Goal: Register for event/course

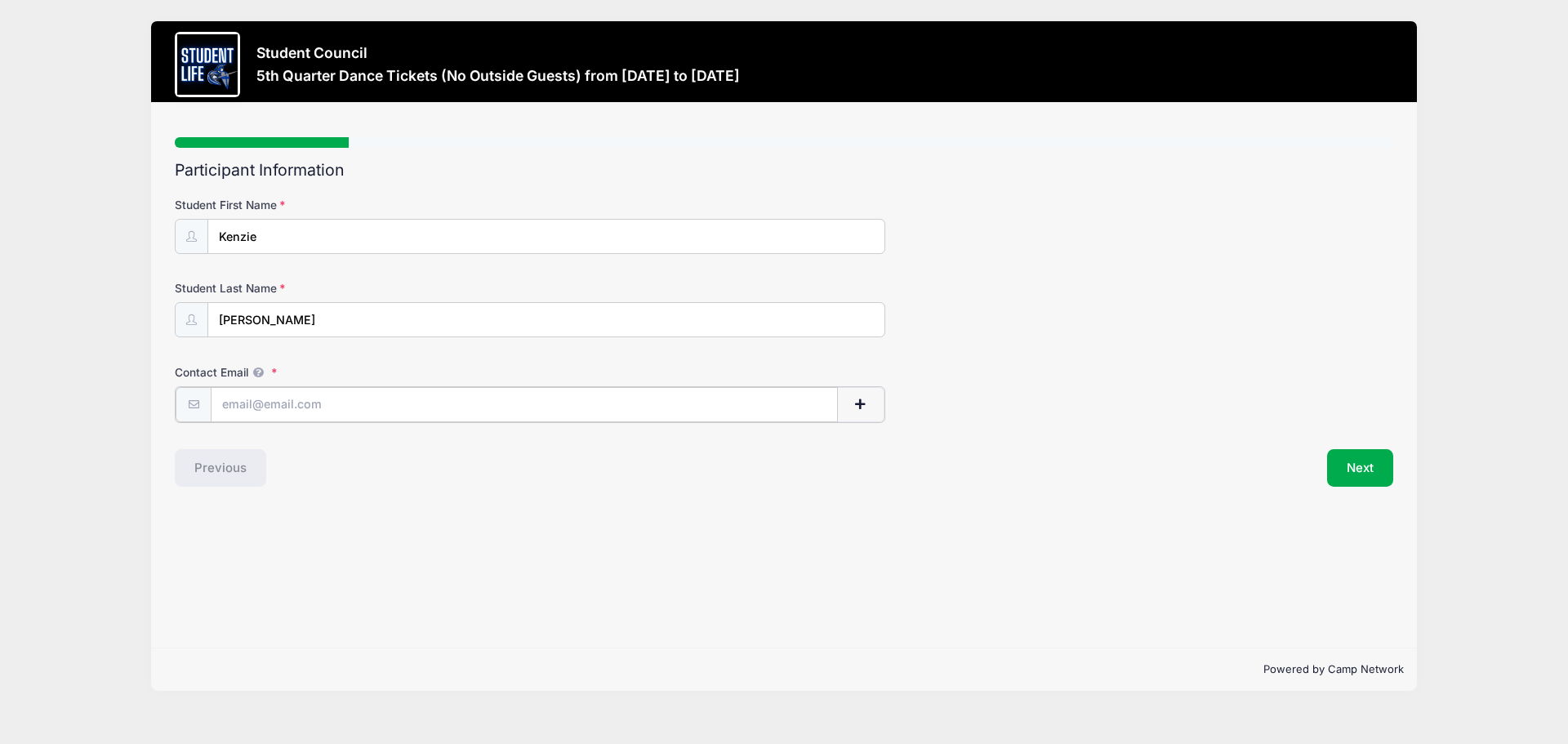
click at [286, 405] on input "Contact Email" at bounding box center [524, 404] width 628 height 35
type input "[EMAIL_ADDRESS][DOMAIN_NAME]"
click at [1374, 473] on button "Next" at bounding box center [1360, 466] width 66 height 38
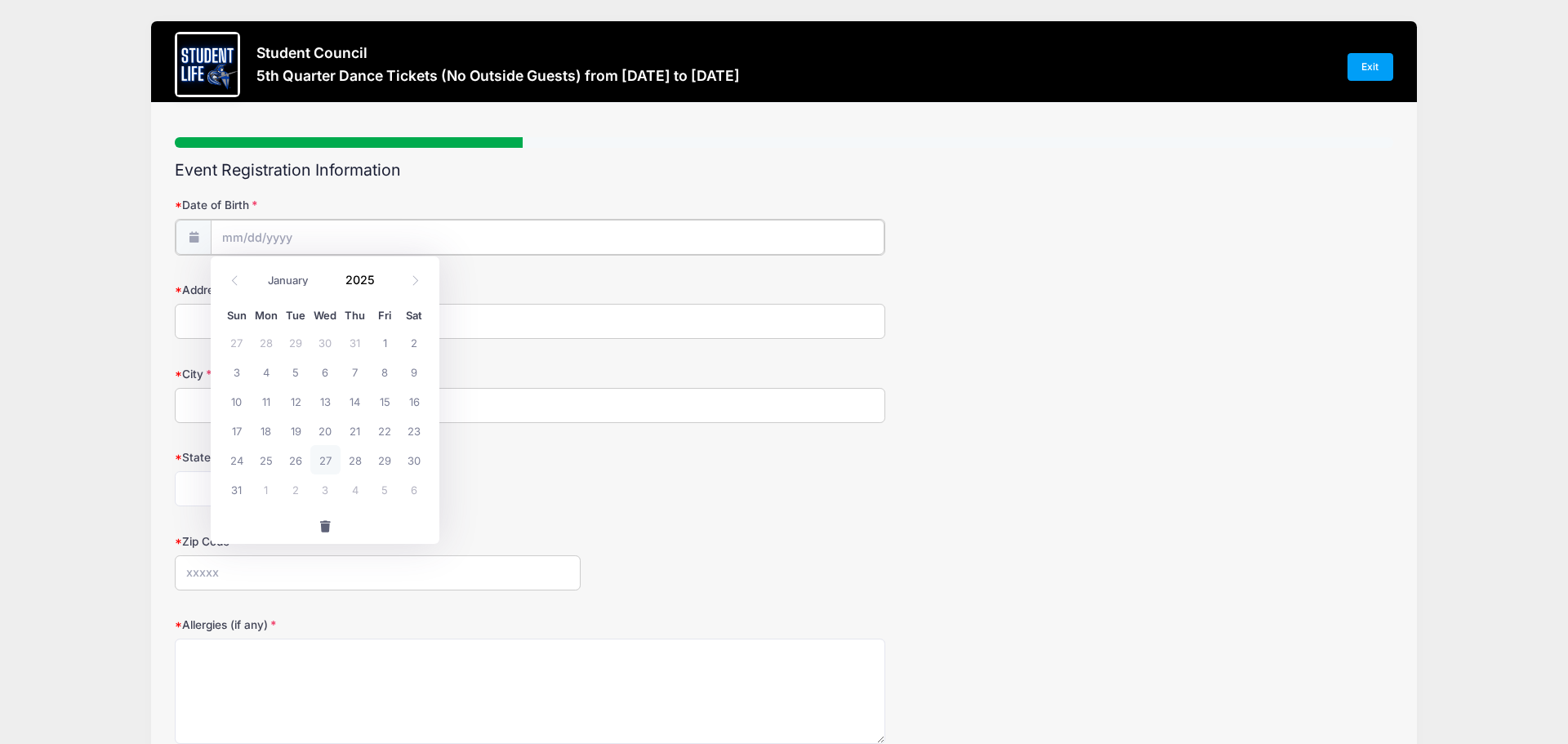
click at [297, 224] on input "Date of Birth" at bounding box center [547, 237] width 673 height 35
click at [264, 233] on input "Date of Birth" at bounding box center [547, 237] width 673 height 35
click at [365, 286] on input "2025" at bounding box center [364, 280] width 53 height 25
click at [384, 273] on span at bounding box center [384, 274] width 11 height 12
click at [384, 283] on span at bounding box center [384, 286] width 11 height 12
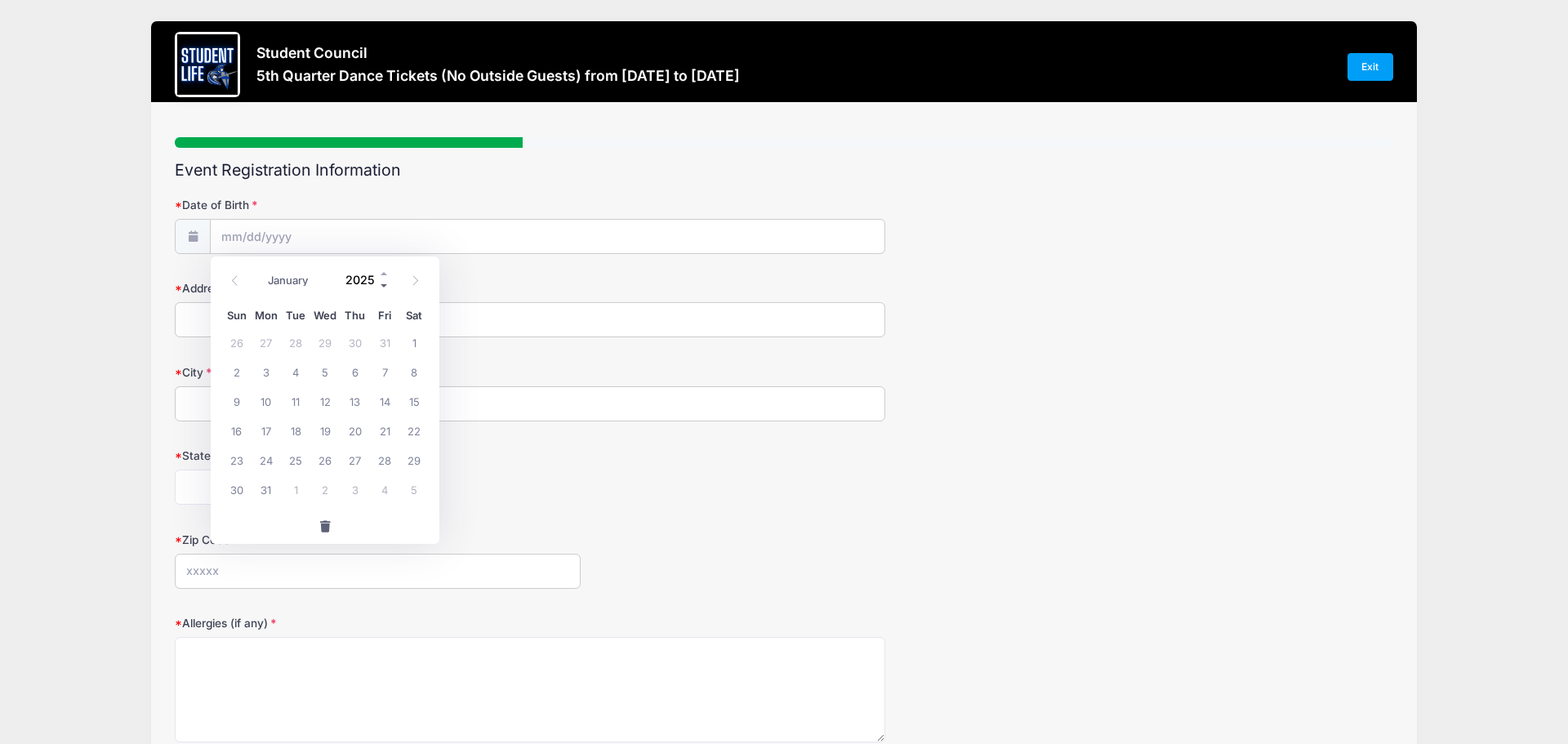
click at [384, 283] on span at bounding box center [384, 286] width 11 height 12
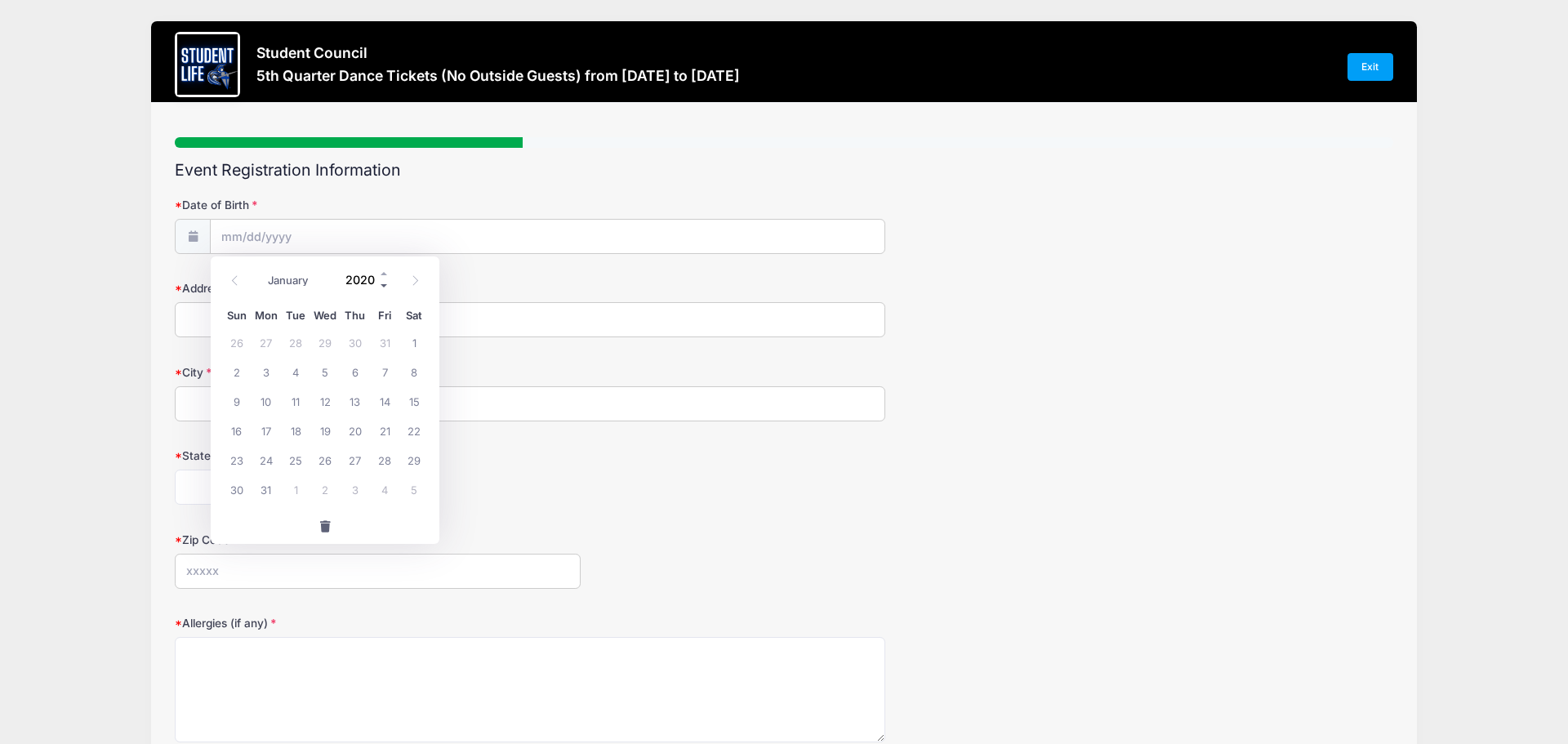
click at [384, 283] on span at bounding box center [384, 286] width 11 height 12
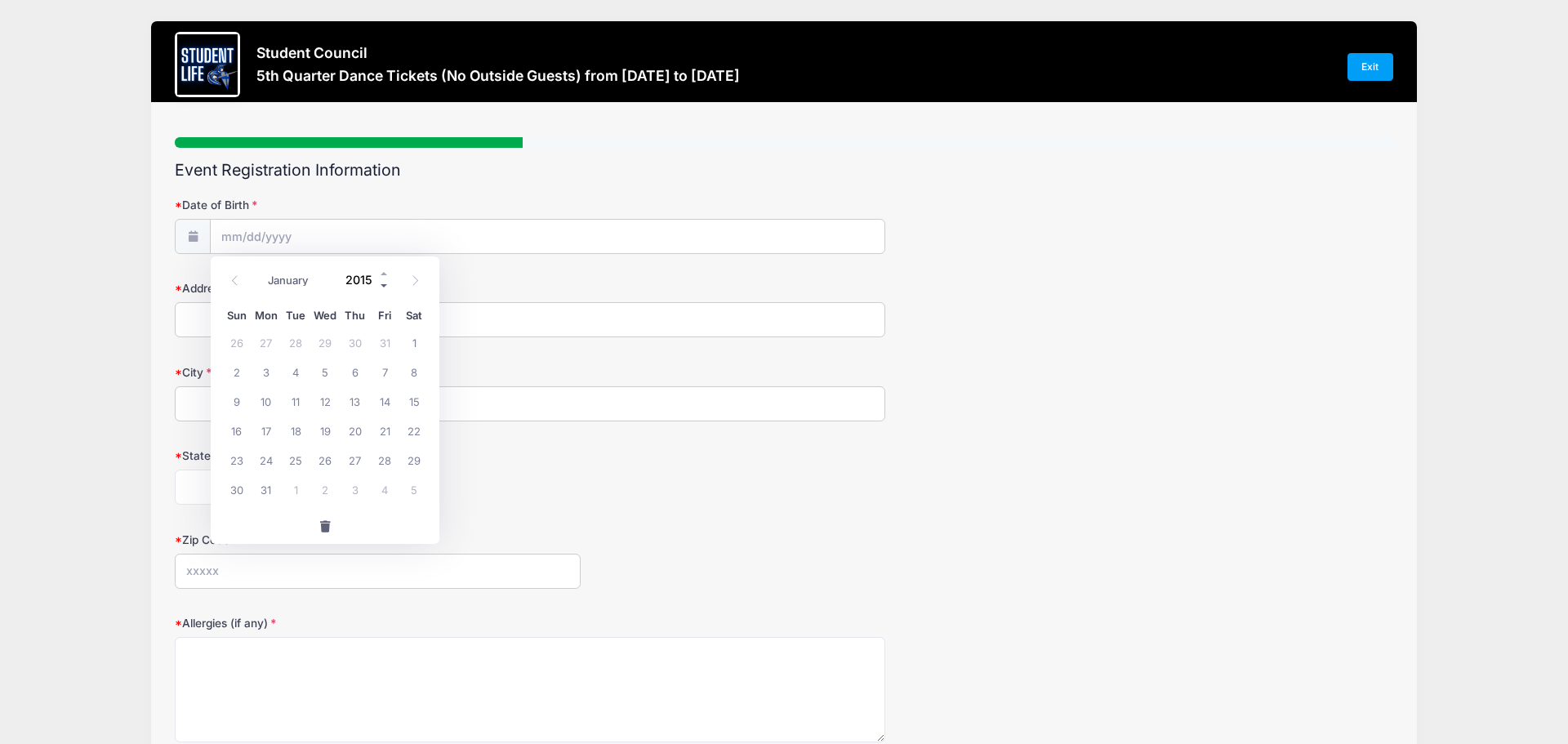
click at [384, 283] on span at bounding box center [384, 286] width 11 height 12
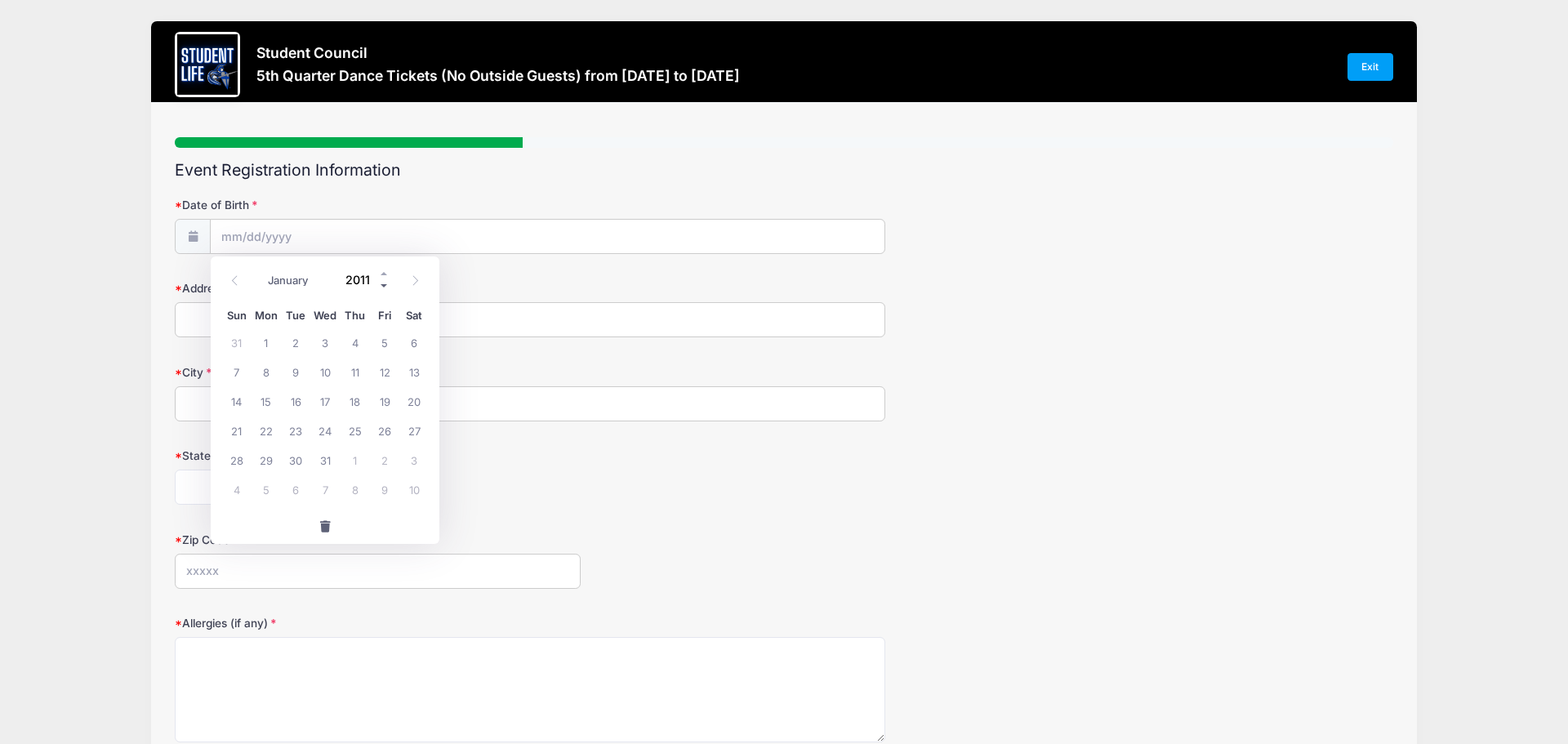
type input "2010"
click at [239, 279] on icon at bounding box center [234, 280] width 11 height 11
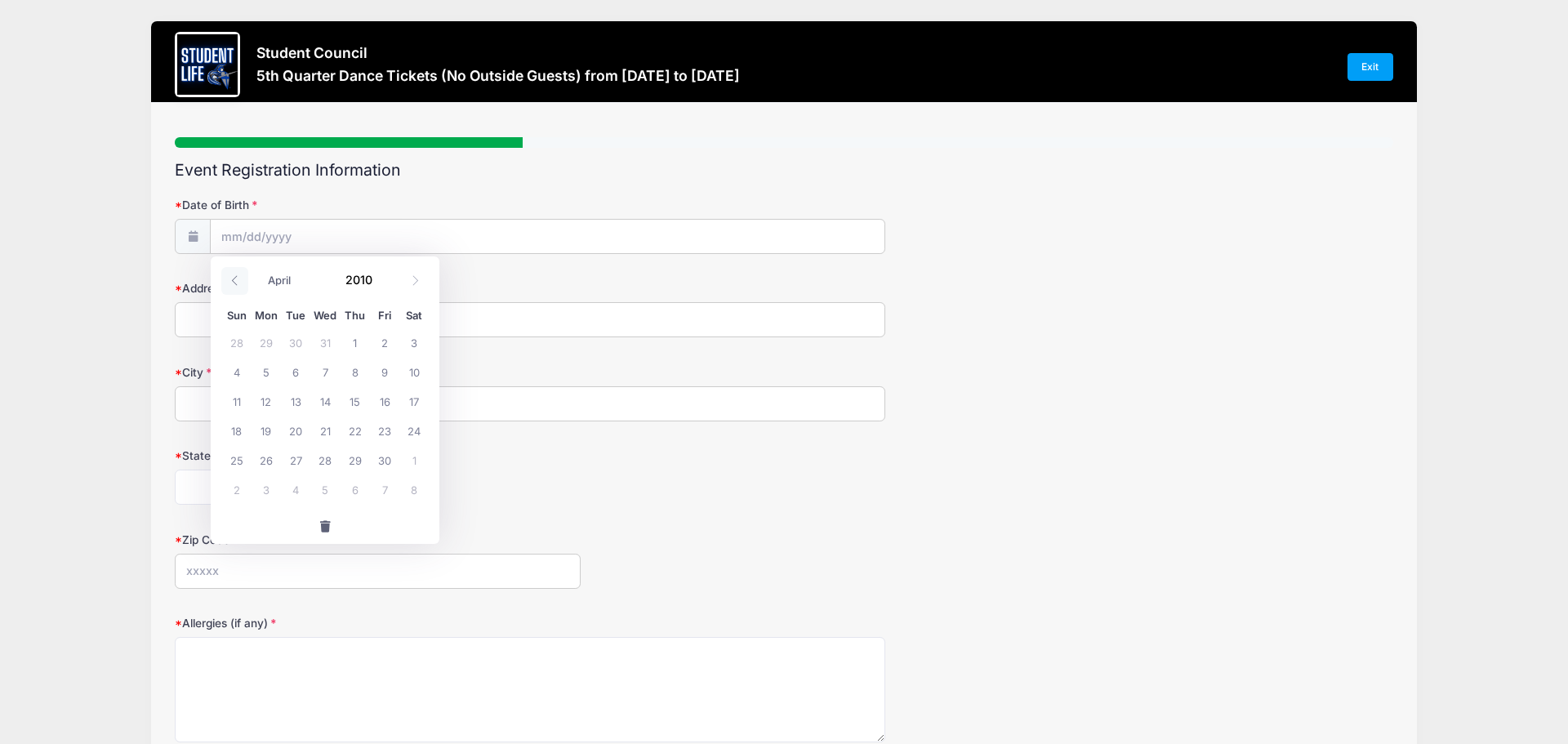
click at [239, 279] on icon at bounding box center [234, 280] width 11 height 11
select select "1"
click at [414, 347] on span "6" at bounding box center [414, 343] width 30 height 30
type input "02/06/2010"
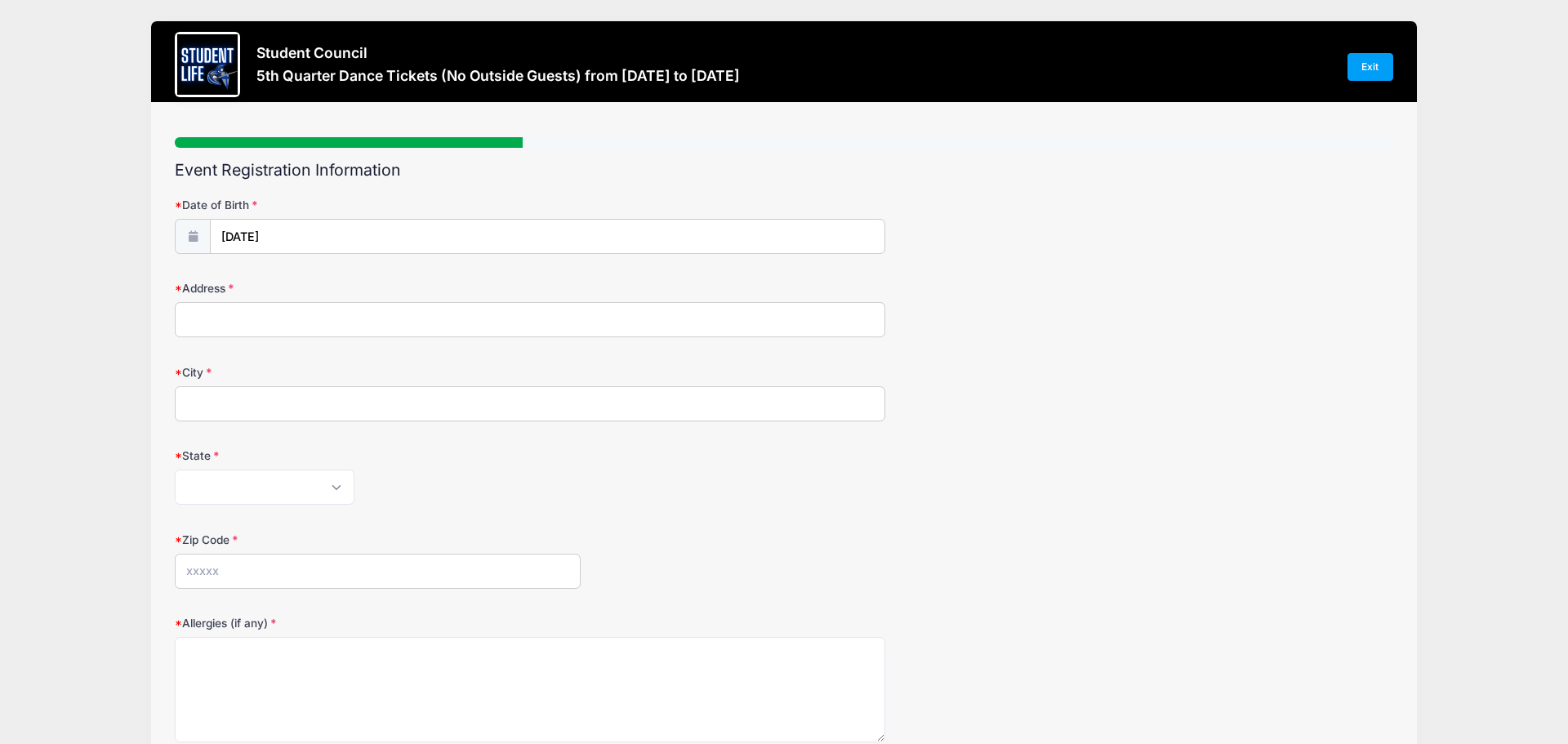
click at [282, 318] on input "Address" at bounding box center [529, 319] width 710 height 35
type input "6846 South 27th Place"
type input "Phoenix"
select select "AZ"
type input "85042"
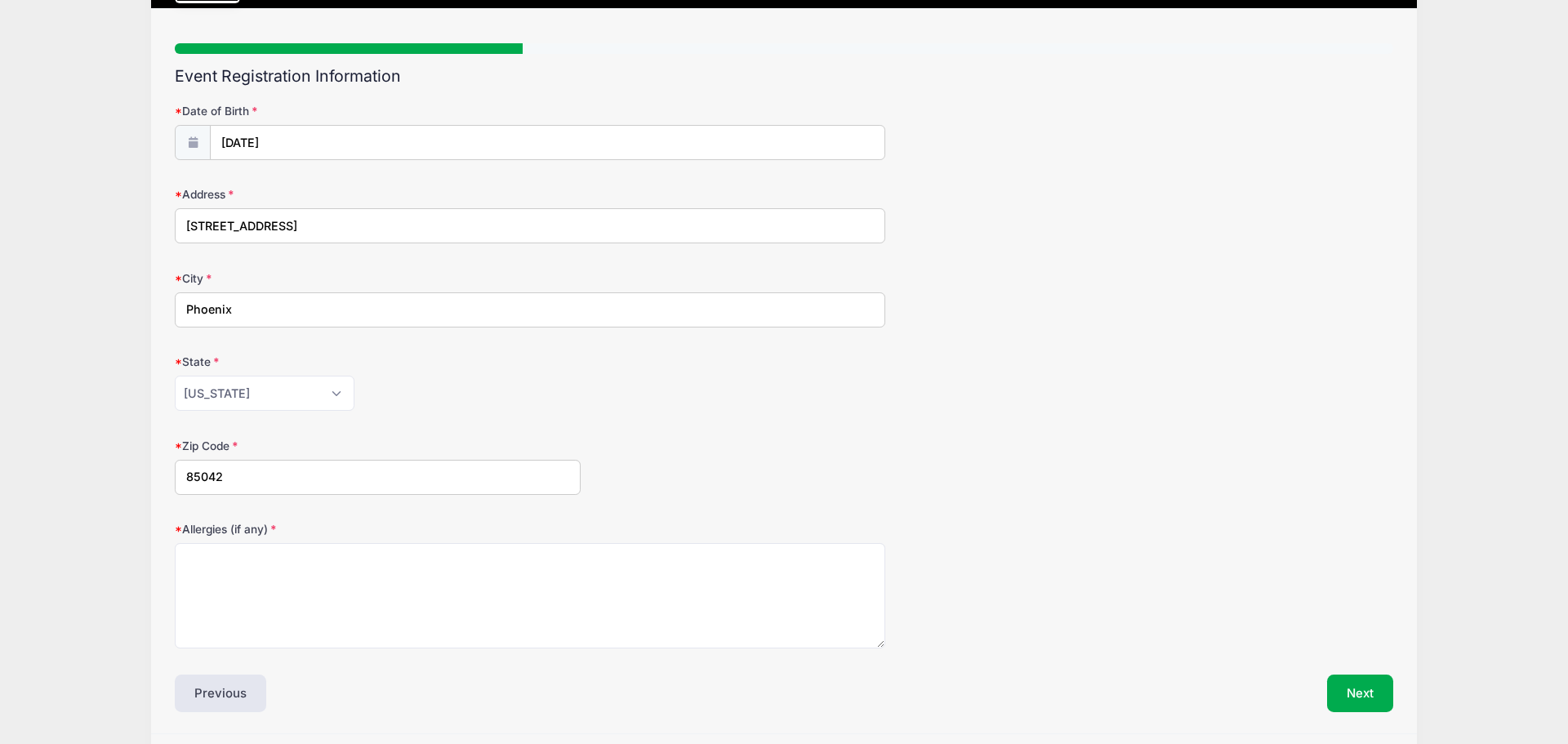
scroll to position [95, 0]
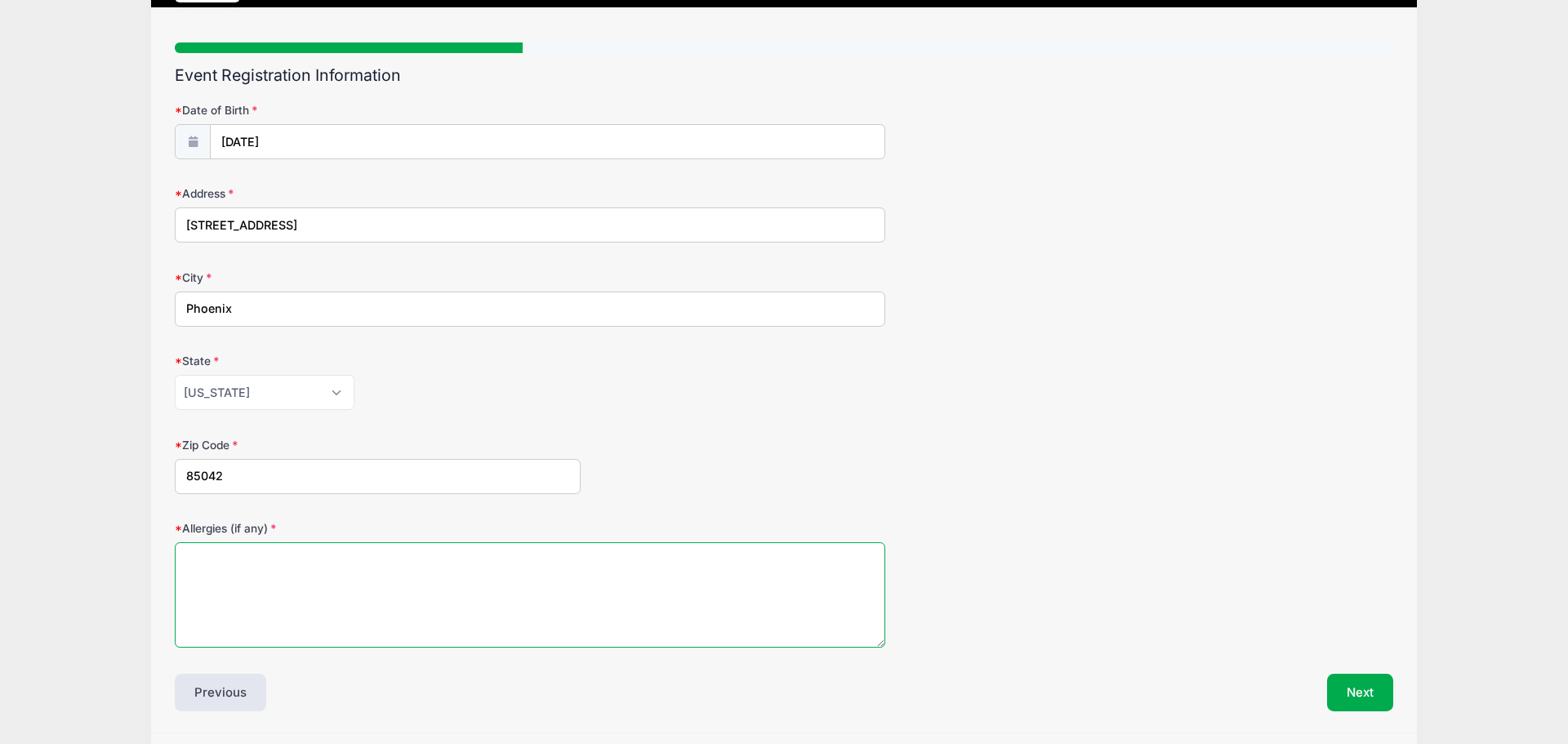
click at [334, 580] on textarea "Allergies (if any)" at bounding box center [529, 595] width 710 height 106
type textarea "NA"
click at [1370, 684] on button "Next" at bounding box center [1360, 692] width 66 height 38
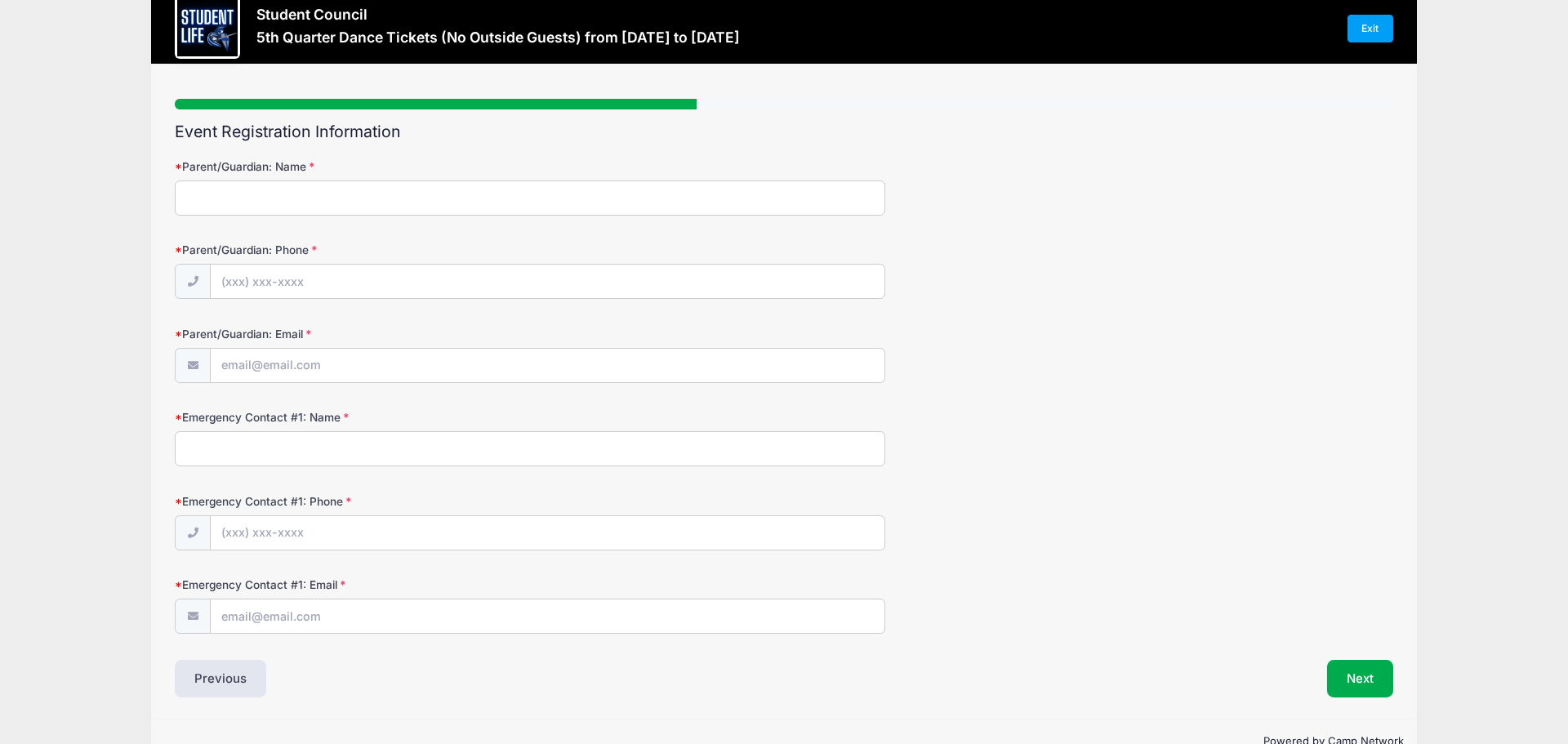
scroll to position [0, 0]
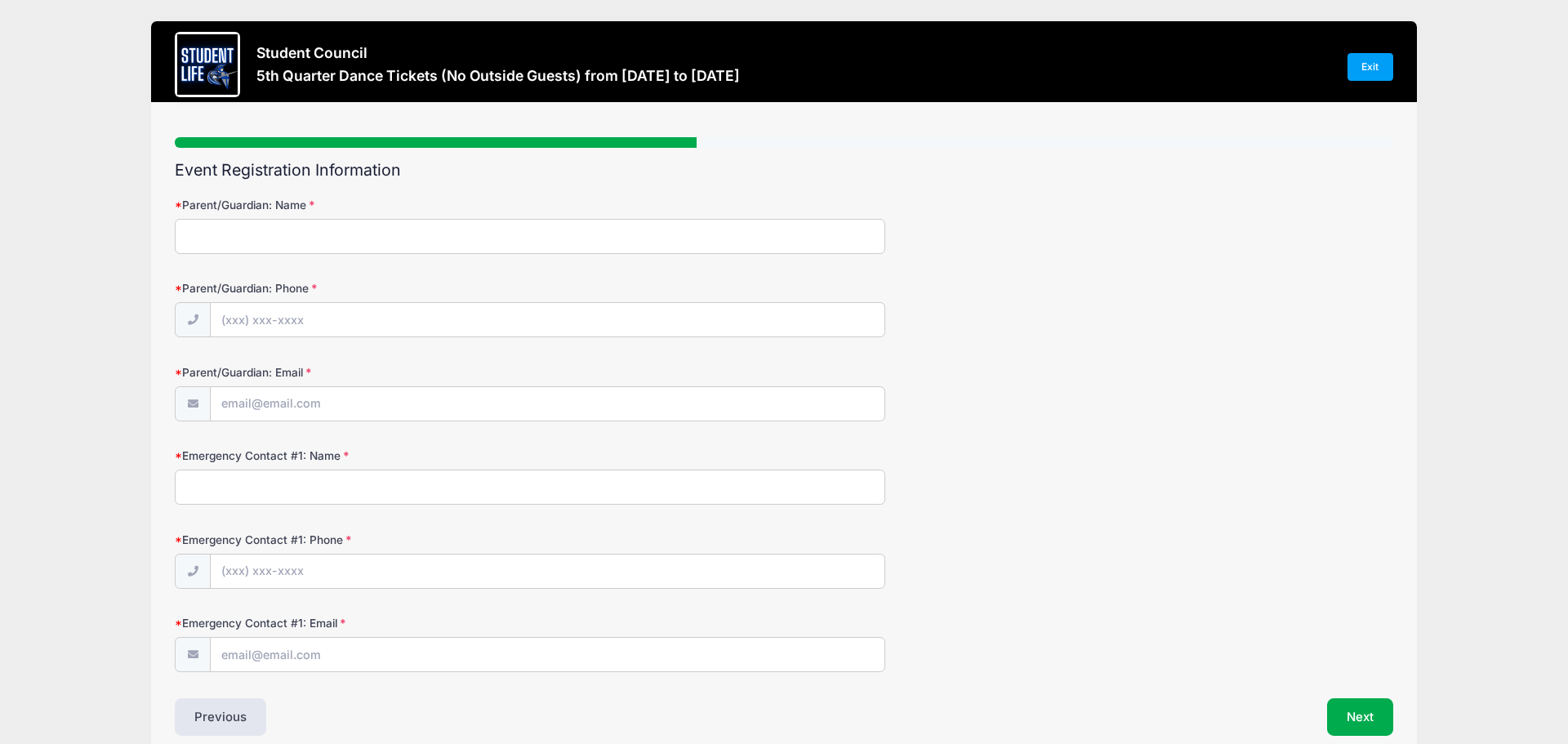
click at [368, 237] on input "Parent/Guardian: Name" at bounding box center [529, 236] width 710 height 35
type input "Laura Hackett"
type input "(480) 228-9174"
click at [280, 394] on input "Parent/Guardian: Email" at bounding box center [547, 404] width 673 height 35
type input "Laura_steinmann@hotmail.com"
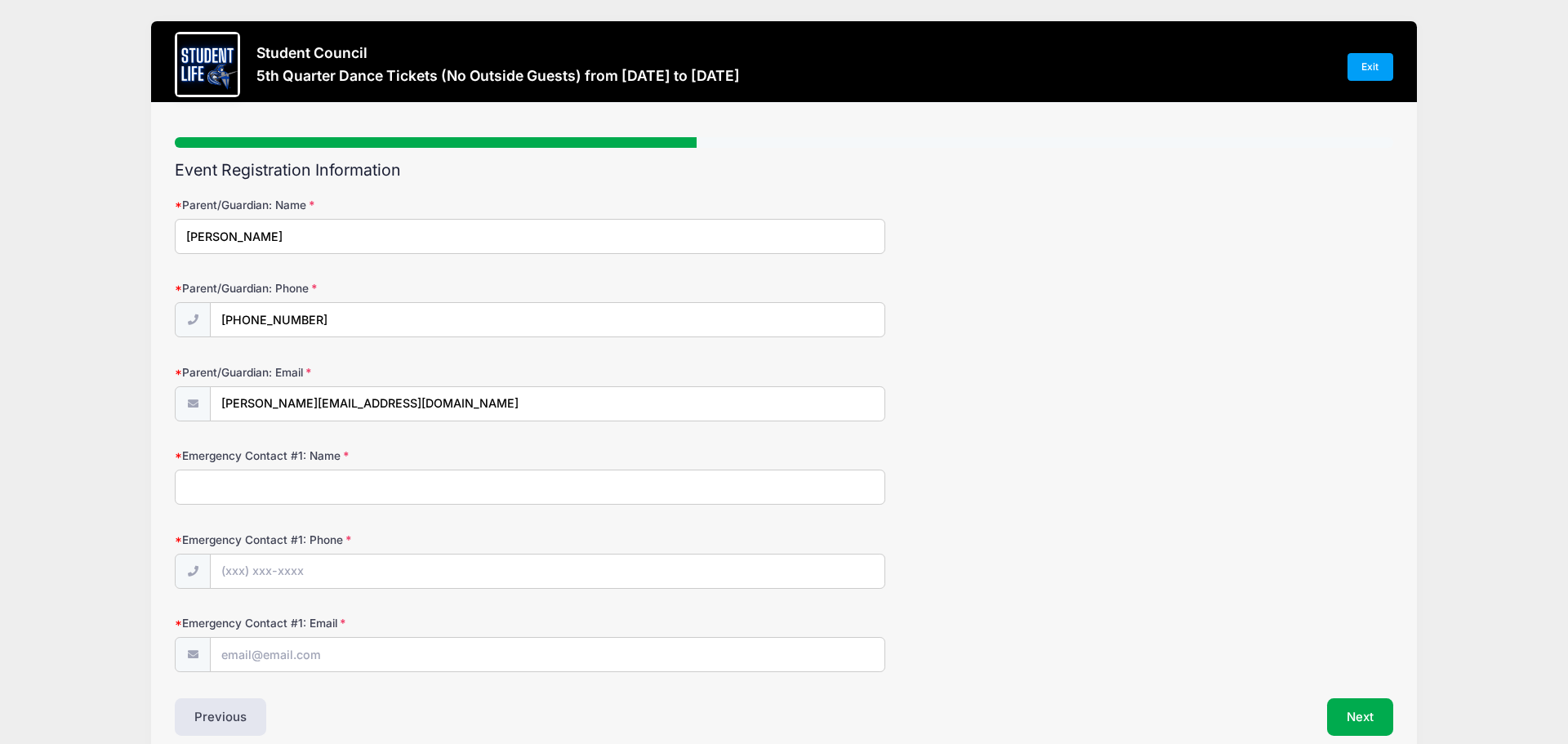
click at [364, 478] on input "Emergency Contact #1: Name" at bounding box center [529, 486] width 710 height 35
type input "George Hackett"
type input "(480) 540-6606"
type input "Laura_steinmann@hotmail.com"
click at [1375, 722] on button "Next" at bounding box center [1360, 717] width 66 height 38
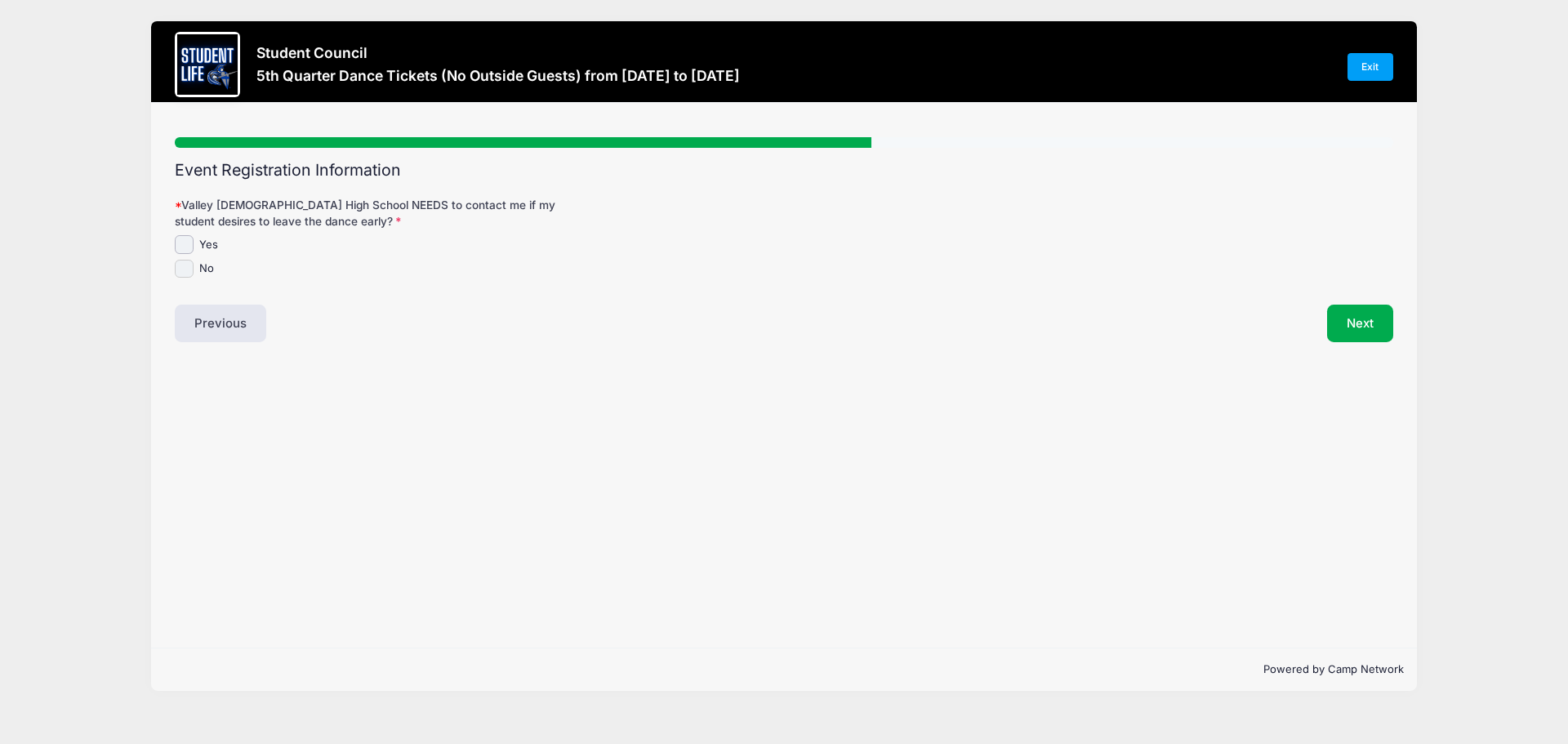
click at [182, 270] on input "No" at bounding box center [183, 269] width 19 height 19
checkbox input "true"
click at [1379, 325] on button "Next" at bounding box center [1360, 324] width 66 height 38
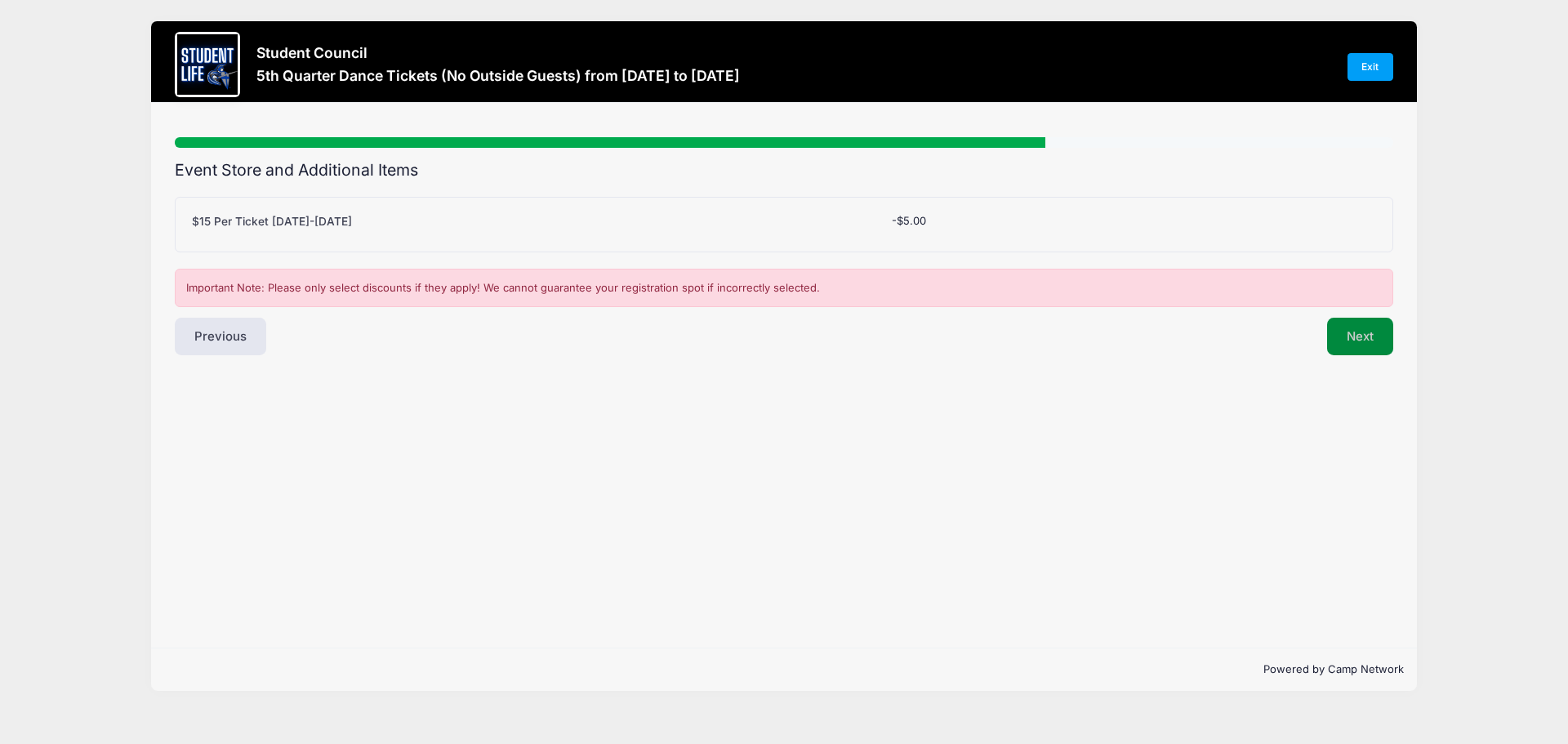
click at [1366, 344] on button "Next" at bounding box center [1360, 337] width 66 height 38
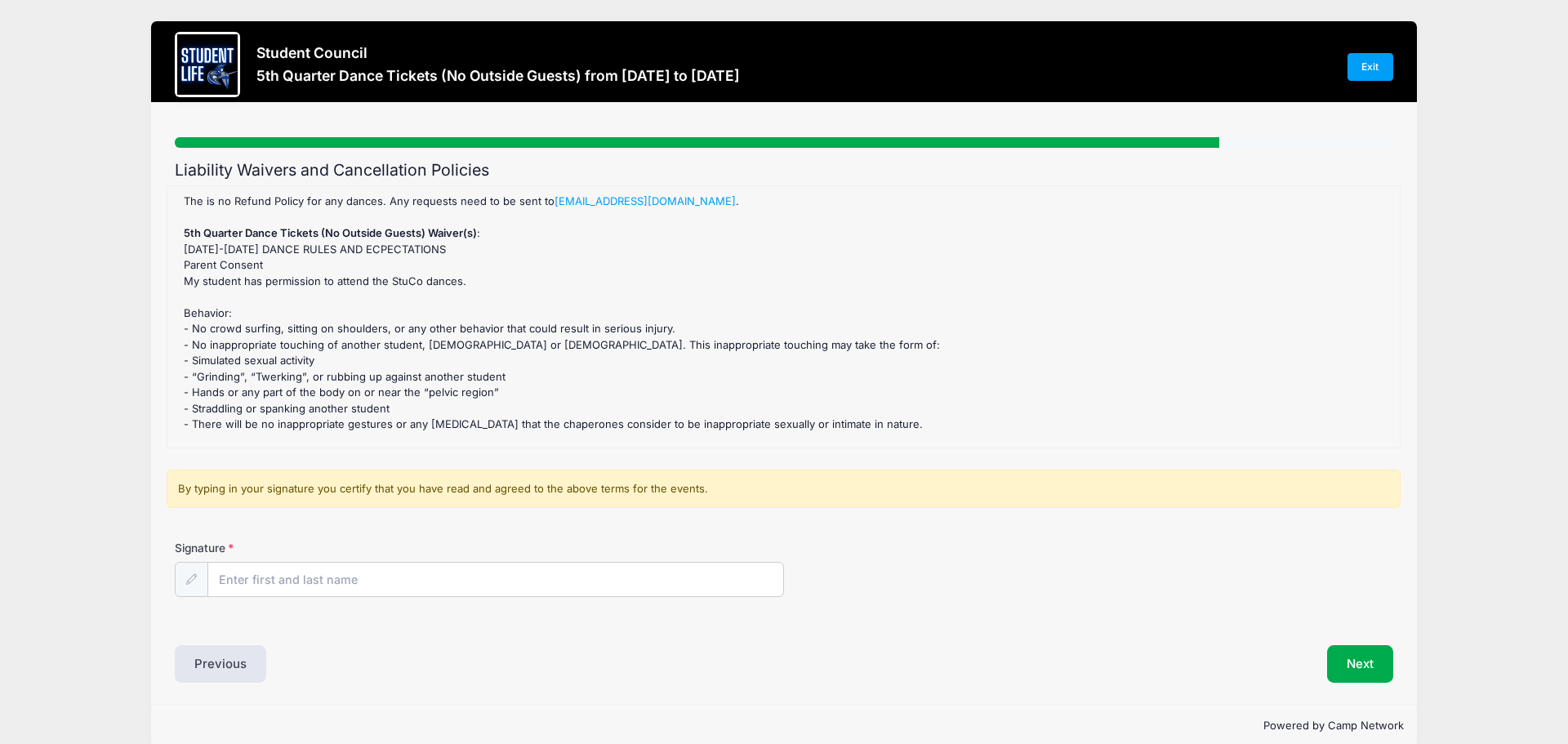
scroll to position [41, 0]
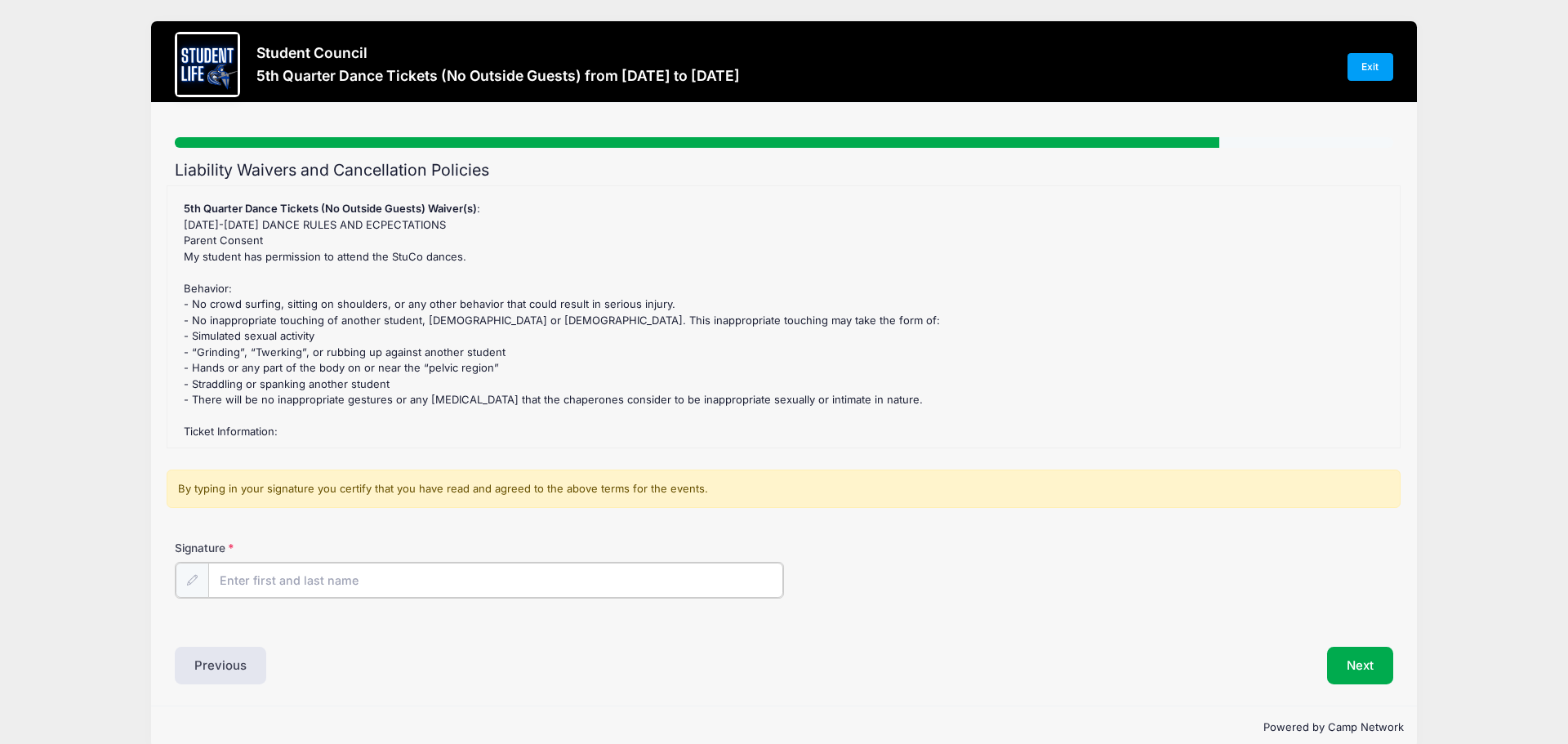
click at [304, 582] on input "Signature" at bounding box center [495, 580] width 575 height 35
type input "Laura Hackett"
click at [1356, 661] on button "Next" at bounding box center [1360, 664] width 66 height 38
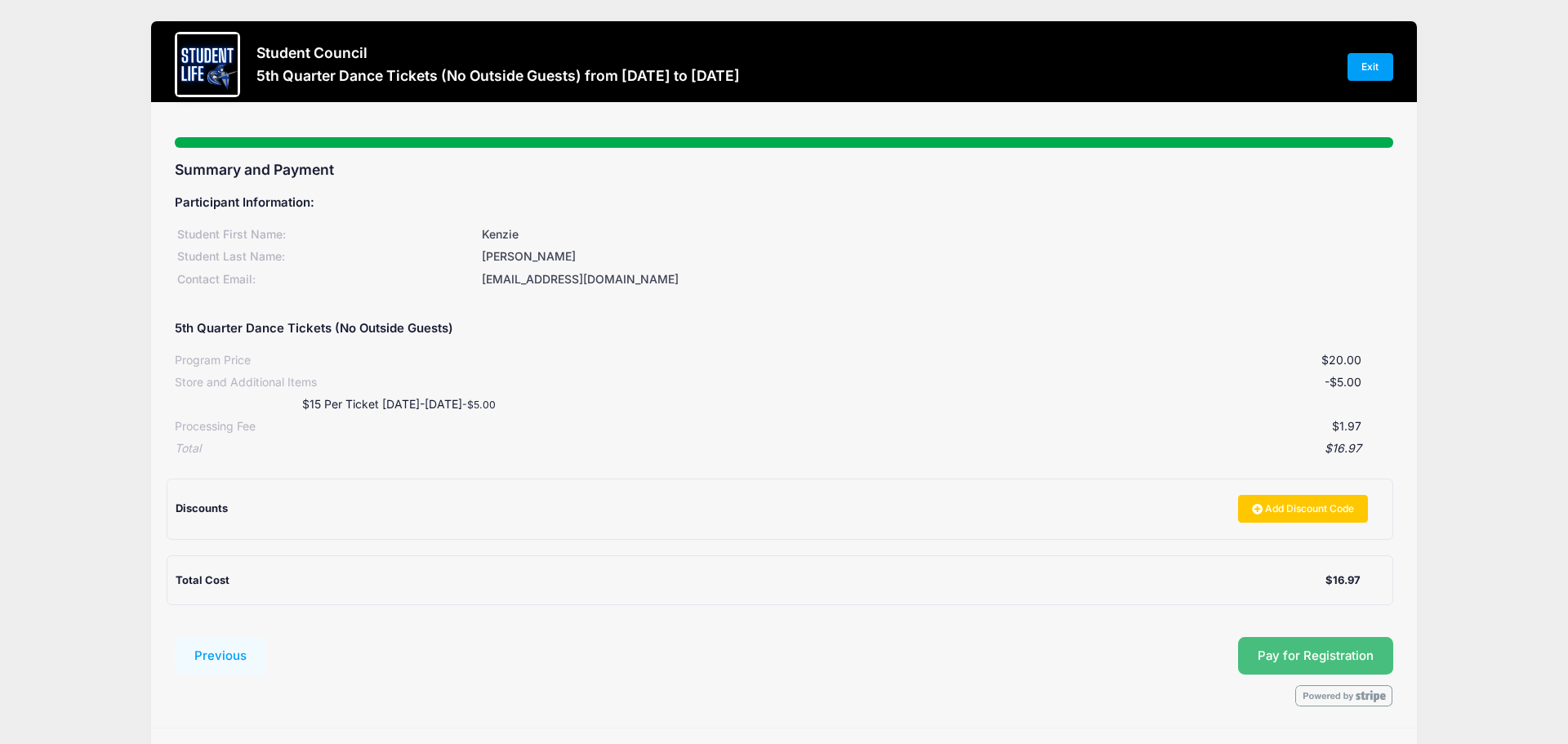
click at [1330, 655] on span "Pay for Registration" at bounding box center [1315, 655] width 116 height 15
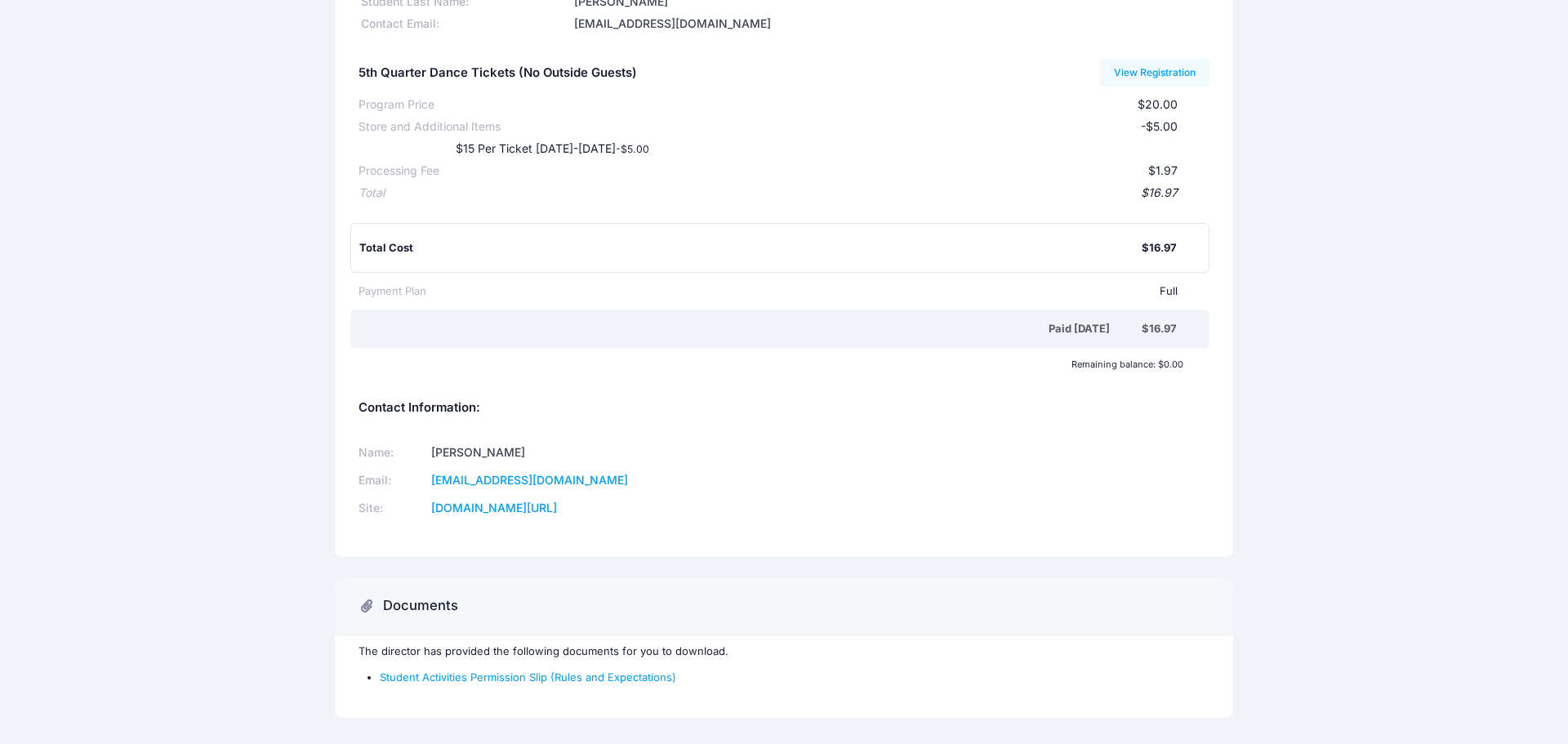
scroll to position [203, 0]
